Goal: Transaction & Acquisition: Purchase product/service

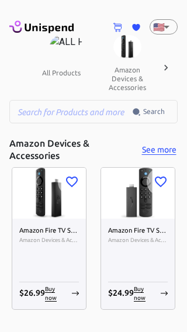
click at [171, 67] on icon at bounding box center [166, 68] width 12 height 12
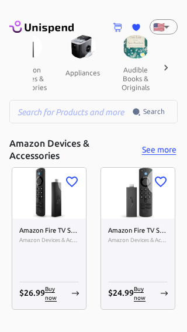
scroll to position [0, 122]
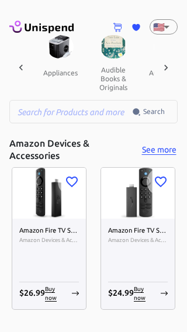
click at [168, 67] on icon at bounding box center [166, 68] width 12 height 12
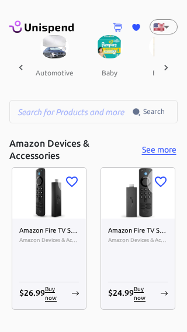
scroll to position [0, 243]
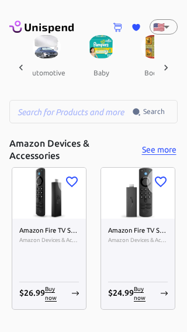
click at [168, 67] on icon at bounding box center [166, 68] width 12 height 12
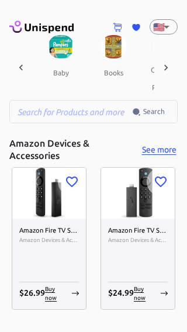
scroll to position [0, 365]
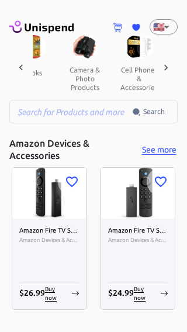
click at [172, 64] on div at bounding box center [165, 67] width 23 height 65
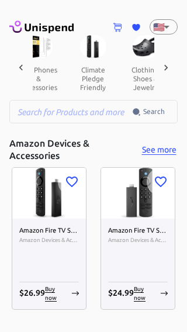
scroll to position [0, 486]
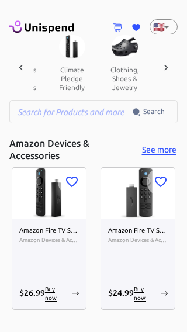
click at [173, 63] on div at bounding box center [165, 67] width 23 height 65
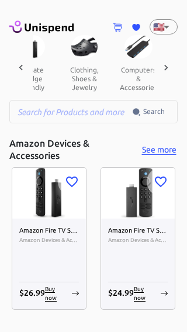
scroll to position [0, 608]
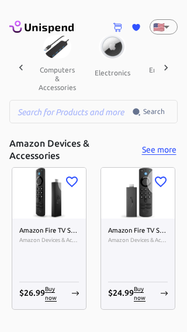
click at [172, 64] on div at bounding box center [165, 67] width 23 height 65
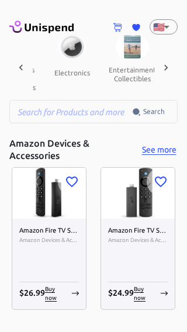
scroll to position [0, 730]
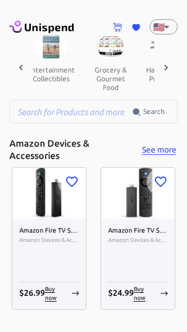
click at [18, 68] on icon at bounding box center [21, 68] width 12 height 12
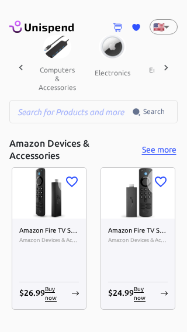
click at [20, 67] on icon at bounding box center [21, 68] width 12 height 12
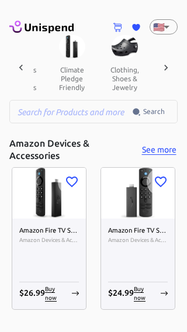
click at [20, 62] on icon at bounding box center [21, 68] width 12 height 12
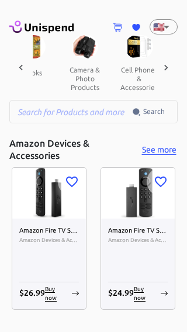
click at [25, 68] on icon at bounding box center [21, 68] width 12 height 12
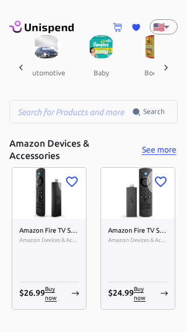
click at [25, 68] on icon at bounding box center [21, 68] width 12 height 12
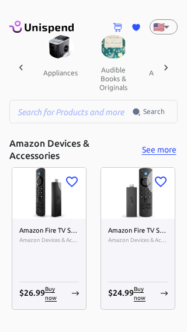
click at [15, 61] on div at bounding box center [20, 67] width 23 height 65
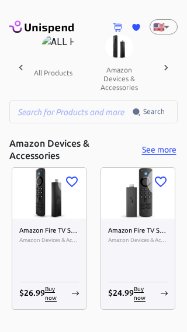
scroll to position [0, 0]
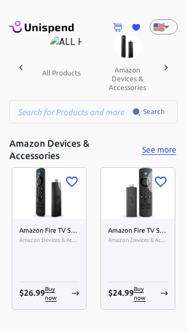
click at [20, 67] on div "all products amazon devices & accessories appliances audible books & originals …" at bounding box center [93, 67] width 168 height 65
click at [60, 48] on img at bounding box center [66, 46] width 33 height 23
click at [62, 74] on button "all products" at bounding box center [61, 72] width 57 height 28
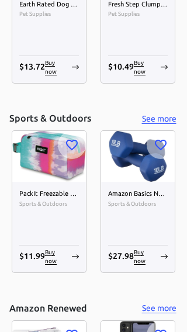
scroll to position [4018, 0]
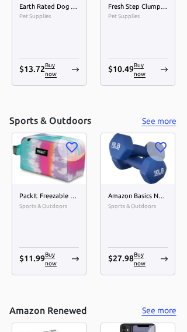
click at [51, 167] on img at bounding box center [49, 158] width 74 height 51
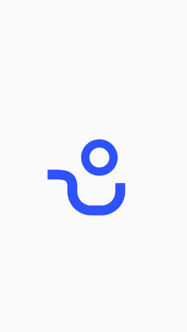
click at [47, 223] on icon "animation" at bounding box center [93, 166] width 117 height 117
